Goal: Use online tool/utility: Utilize a website feature to perform a specific function

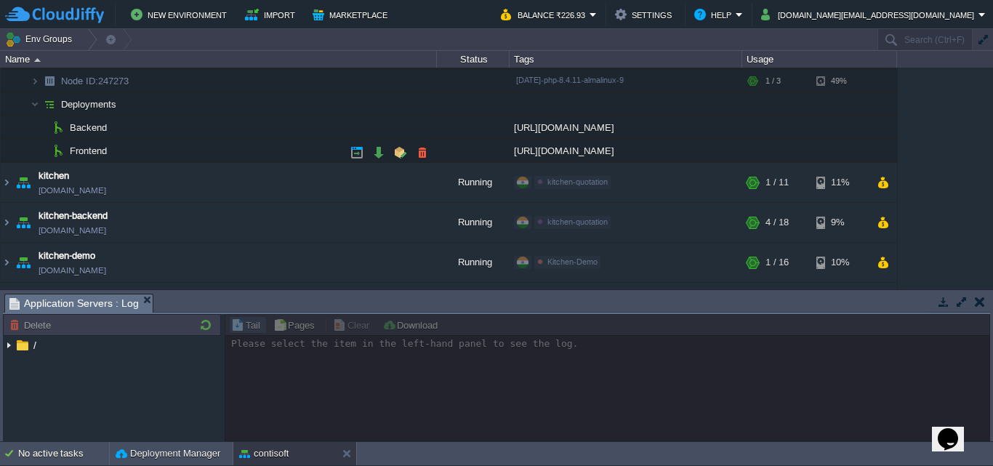
scroll to position [73, 0]
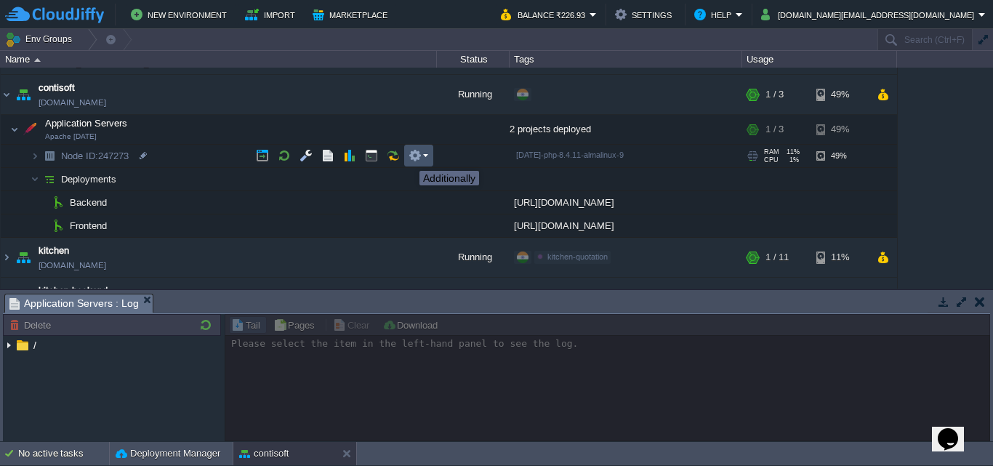
click at [410, 158] on button "button" at bounding box center [415, 155] width 13 height 13
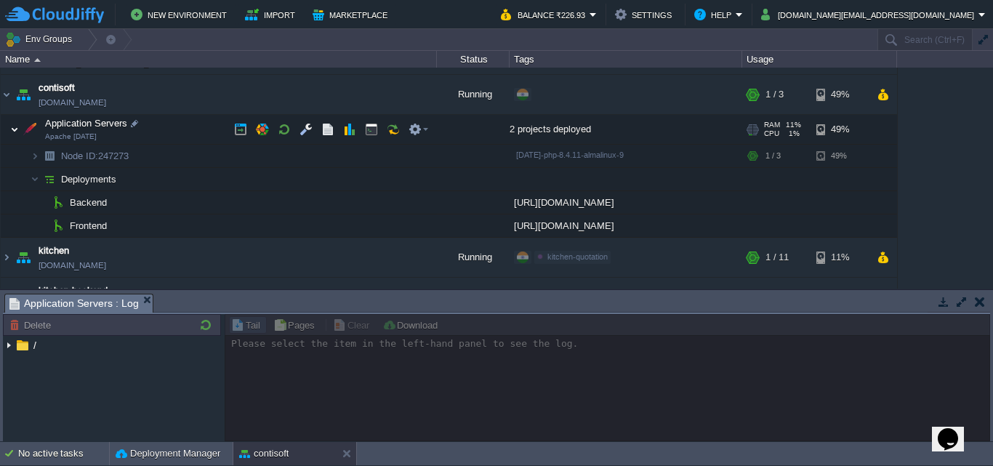
click at [13, 127] on img at bounding box center [14, 129] width 9 height 29
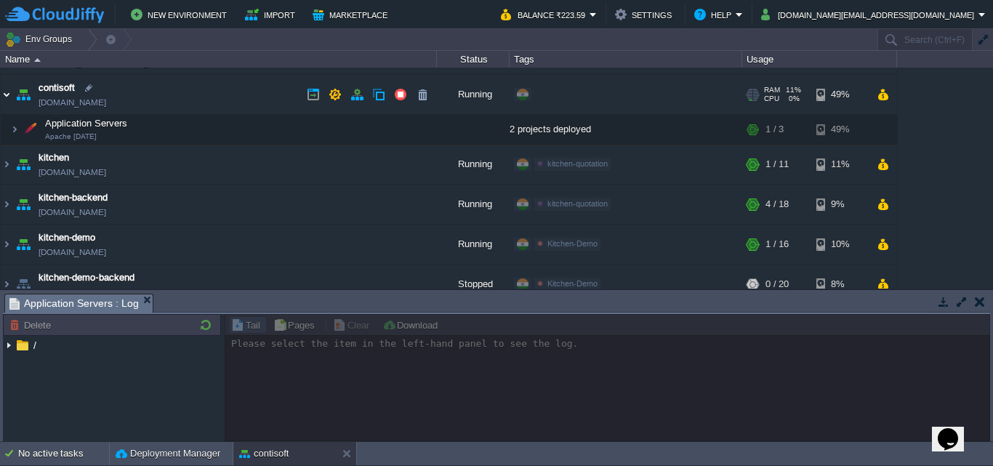
click at [4, 92] on img at bounding box center [7, 94] width 12 height 39
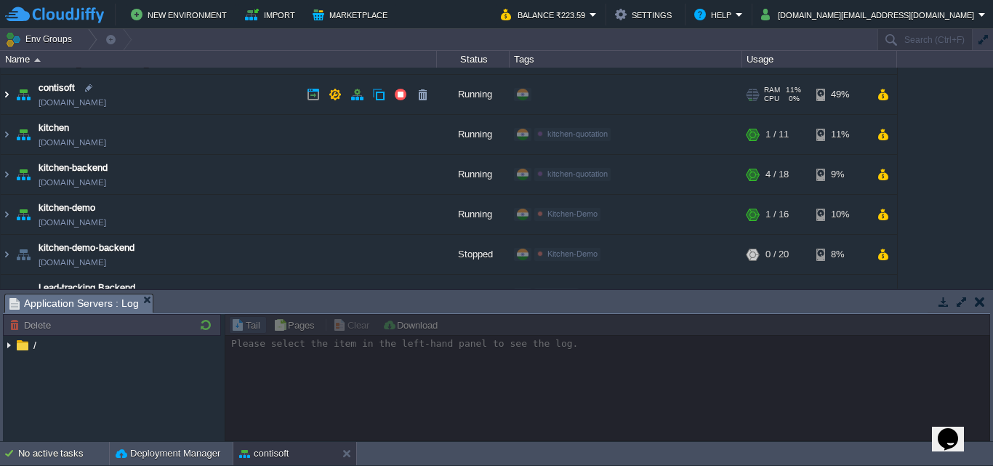
click at [4, 92] on img at bounding box center [7, 94] width 12 height 39
click at [3, 92] on img at bounding box center [7, 94] width 12 height 39
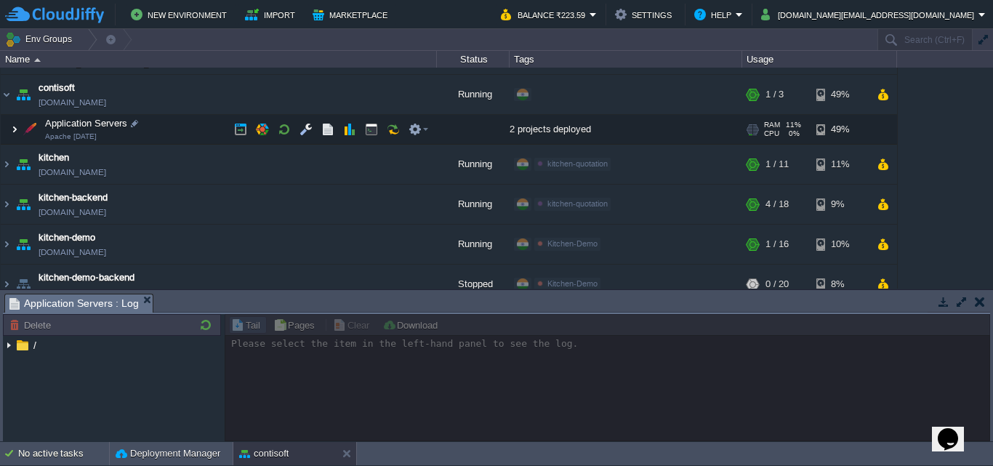
click at [15, 127] on img at bounding box center [14, 129] width 9 height 29
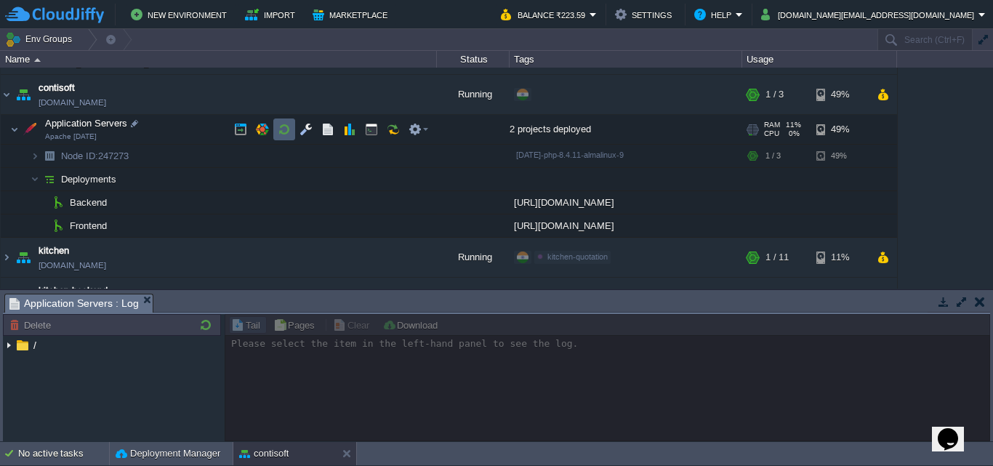
click at [278, 131] on button "button" at bounding box center [284, 129] width 13 height 13
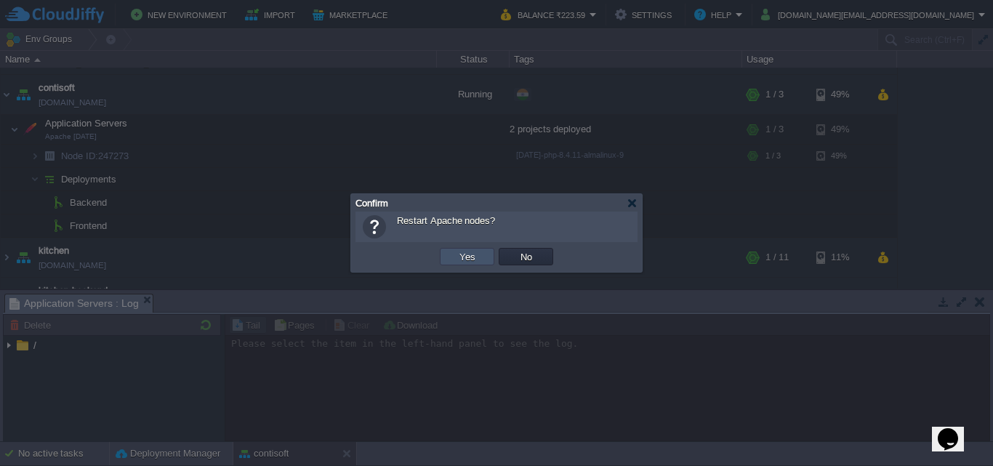
click at [472, 256] on button "Yes" at bounding box center [467, 256] width 25 height 13
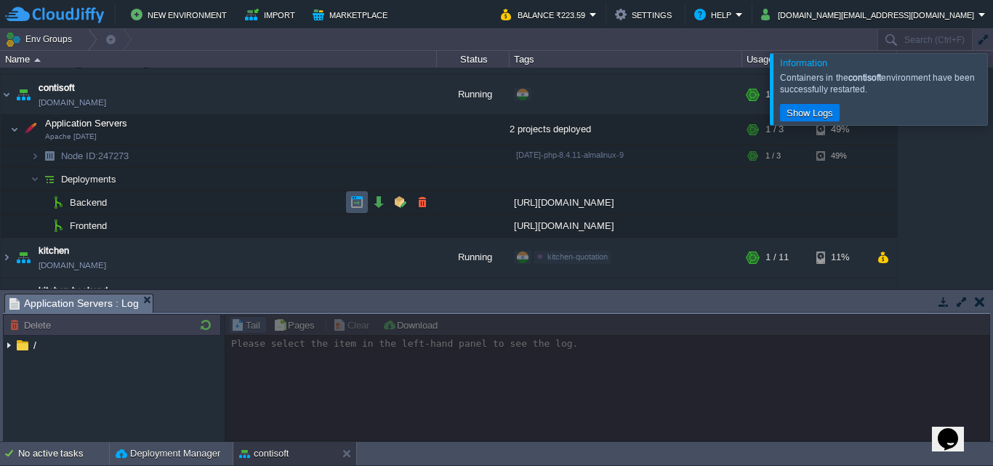
click at [359, 201] on button "button" at bounding box center [356, 202] width 13 height 13
click at [354, 225] on button "button" at bounding box center [356, 225] width 13 height 13
click at [992, 76] on div at bounding box center [1011, 88] width 0 height 71
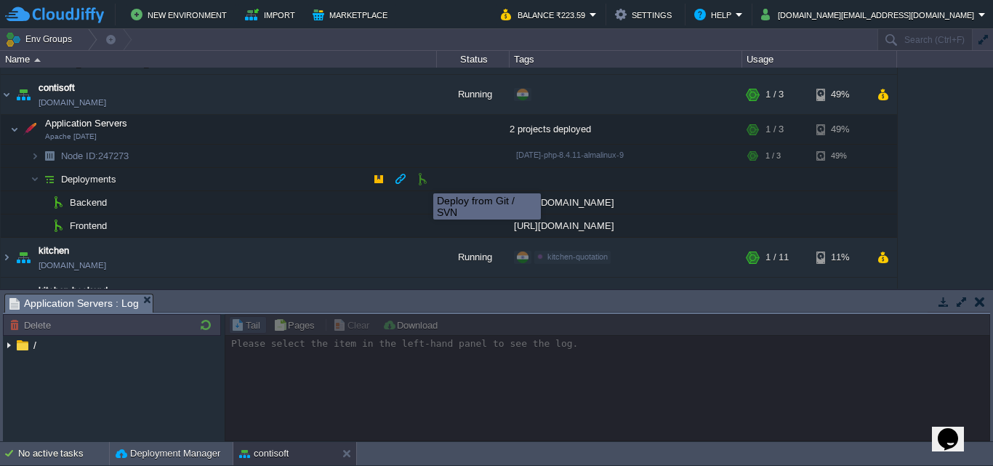
click at [422, 181] on button "button" at bounding box center [422, 178] width 13 height 13
click at [371, 182] on td at bounding box center [379, 179] width 22 height 22
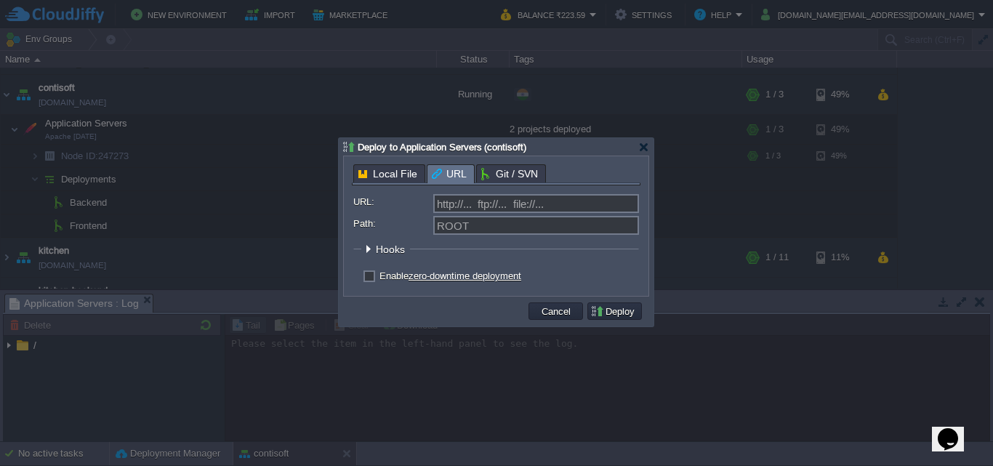
click at [451, 172] on span "URL" at bounding box center [449, 174] width 35 height 18
click at [487, 168] on span "Git / SVN" at bounding box center [509, 173] width 57 height 17
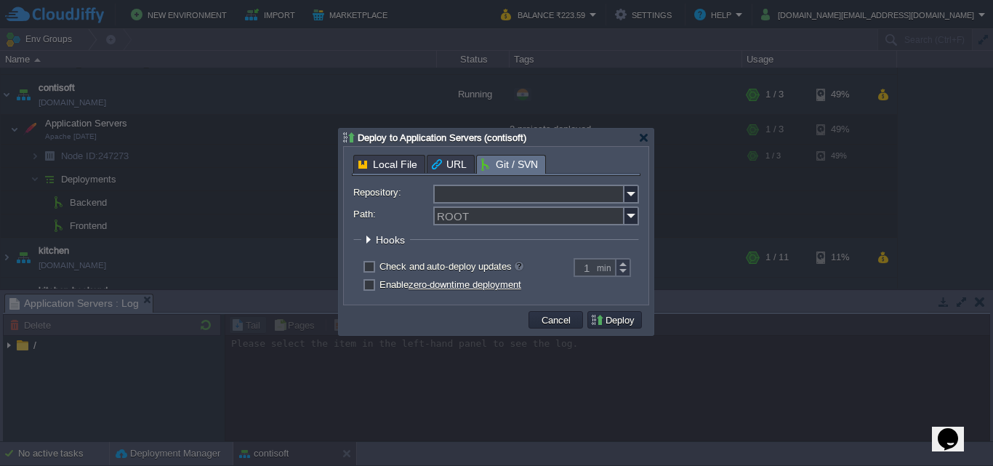
click at [493, 190] on input "Repository:" at bounding box center [528, 194] width 191 height 19
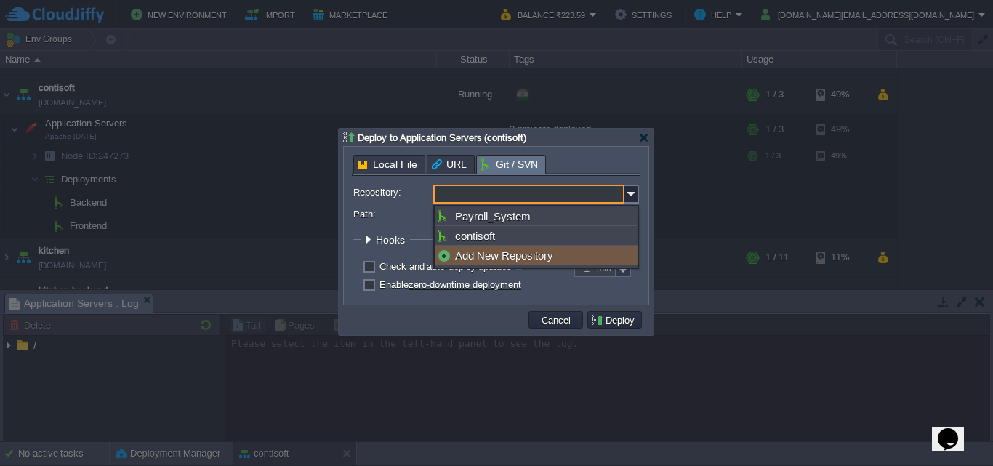
click at [476, 251] on div "Add New Repository" at bounding box center [536, 256] width 203 height 20
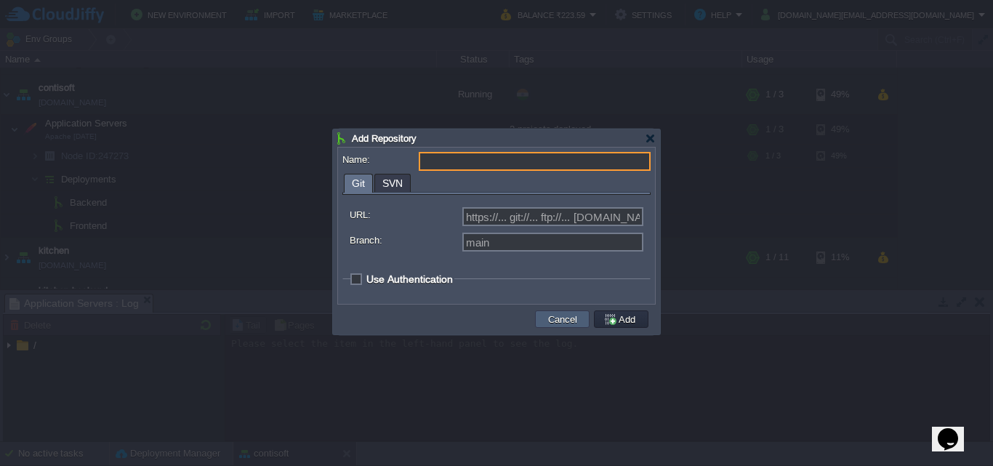
type input "Select existing or add a new one"
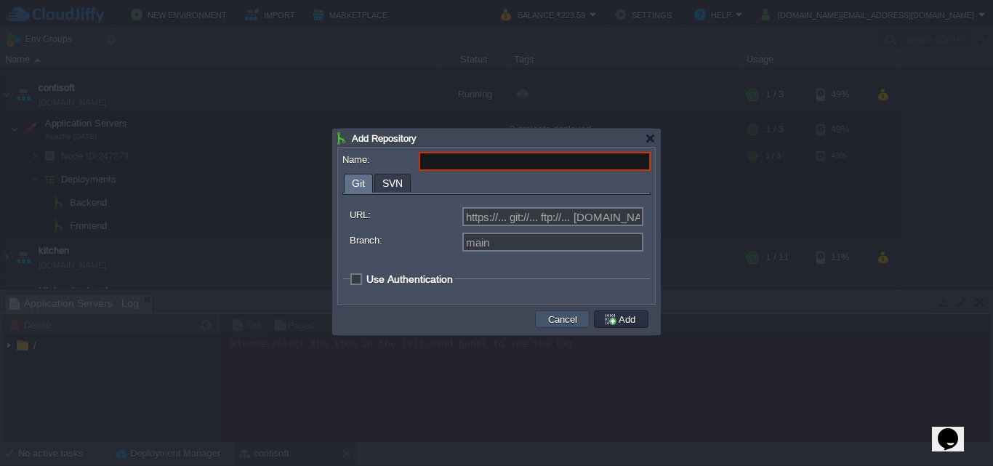
click at [566, 318] on button "Cancel" at bounding box center [563, 319] width 38 height 13
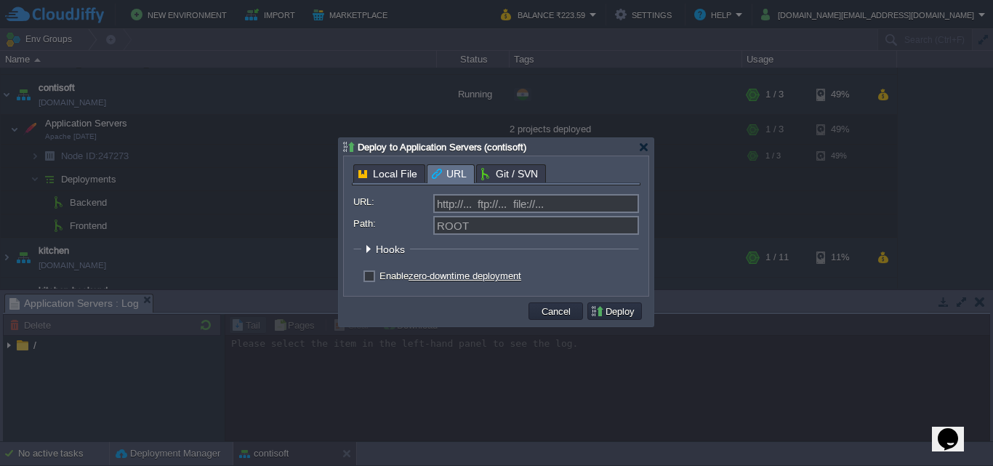
click at [442, 165] on div "URL" at bounding box center [451, 173] width 48 height 19
click at [385, 174] on span "Local File" at bounding box center [387, 174] width 59 height 18
click at [642, 144] on div at bounding box center [643, 147] width 11 height 11
